Goal: Transaction & Acquisition: Purchase product/service

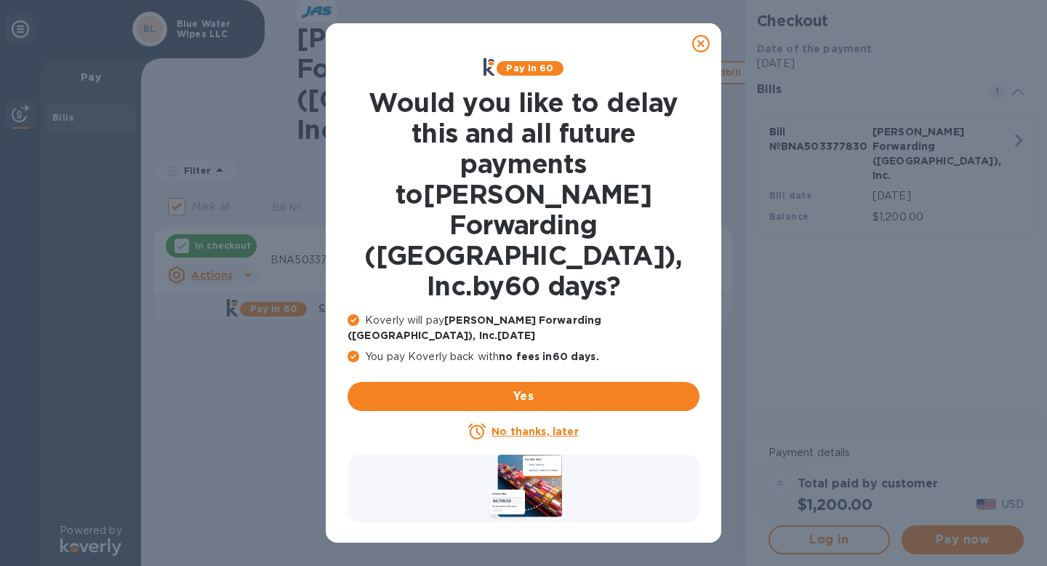
click at [702, 47] on icon at bounding box center [700, 43] width 17 height 17
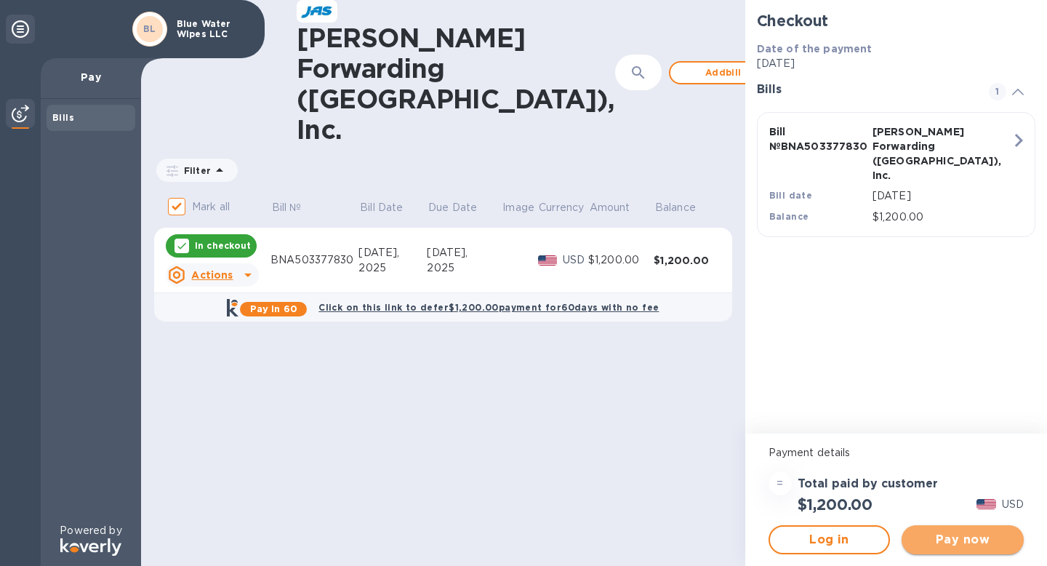
click at [978, 540] on span "Pay now" at bounding box center [962, 539] width 99 height 17
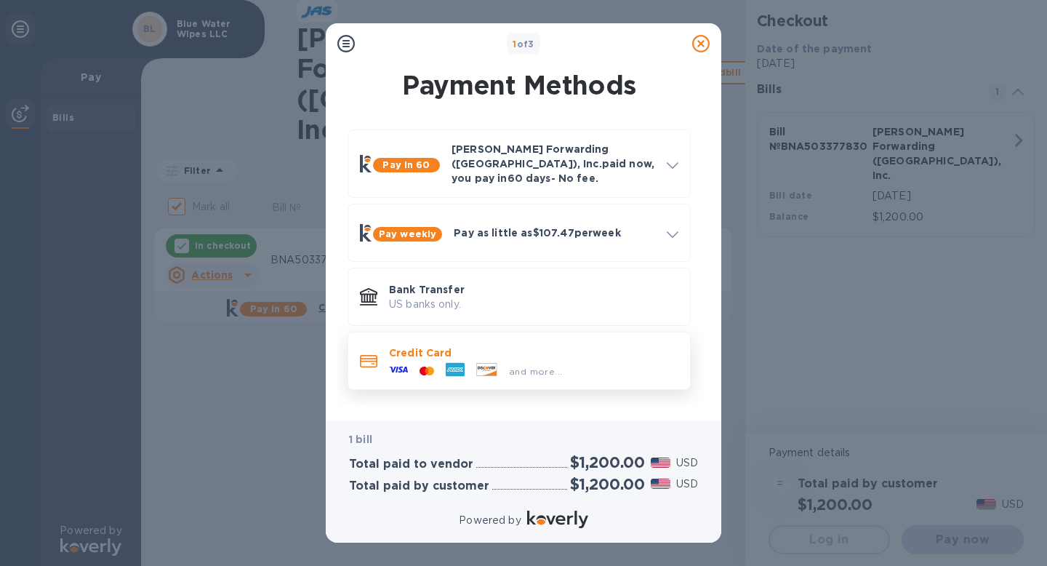
click at [508, 360] on div "and more..." at bounding box center [475, 371] width 185 height 22
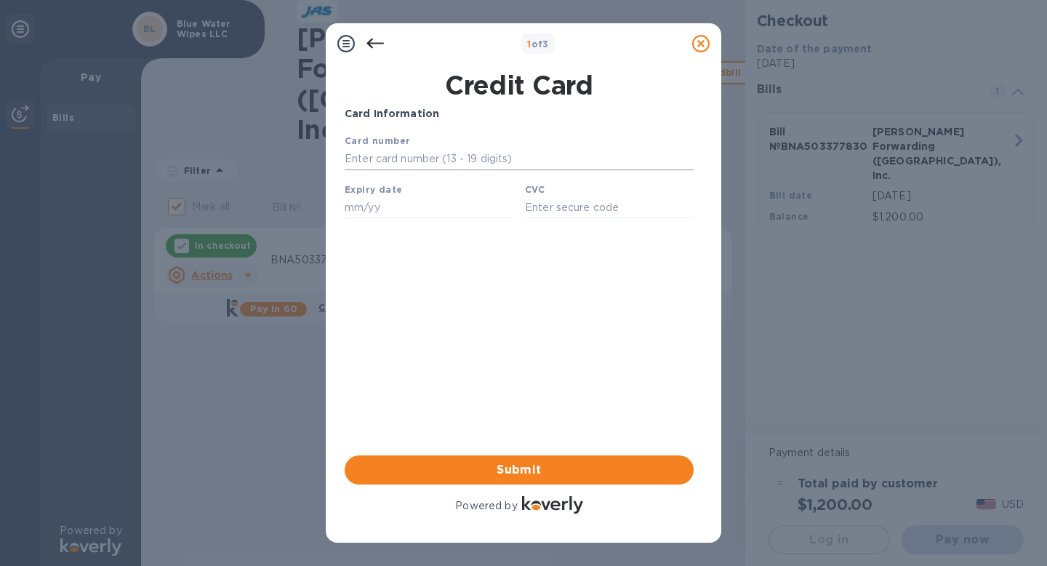
click at [422, 164] on input "text" at bounding box center [519, 159] width 349 height 22
type input "[CREDIT_CARD_NUMBER]"
type input "09/29"
type input "075"
click at [424, 347] on div "Card Information Your browser does not support iframes Submit Powered by" at bounding box center [519, 311] width 349 height 410
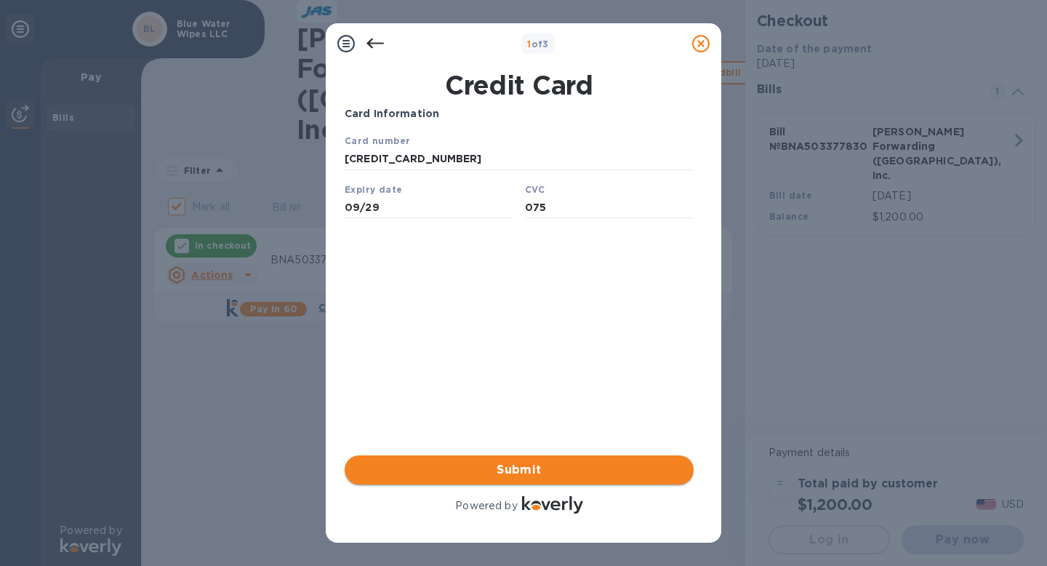
click at [542, 474] on span "Submit" at bounding box center [519, 469] width 326 height 17
click at [512, 466] on span "Submit" at bounding box center [519, 469] width 326 height 17
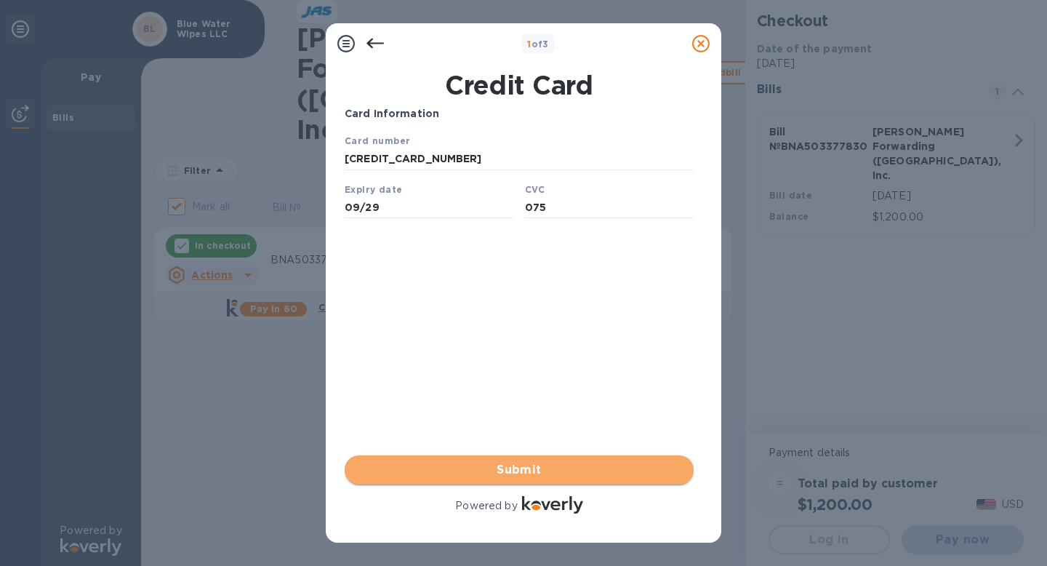
click at [525, 465] on span "Submit" at bounding box center [519, 469] width 326 height 17
